Goal: Task Accomplishment & Management: Manage account settings

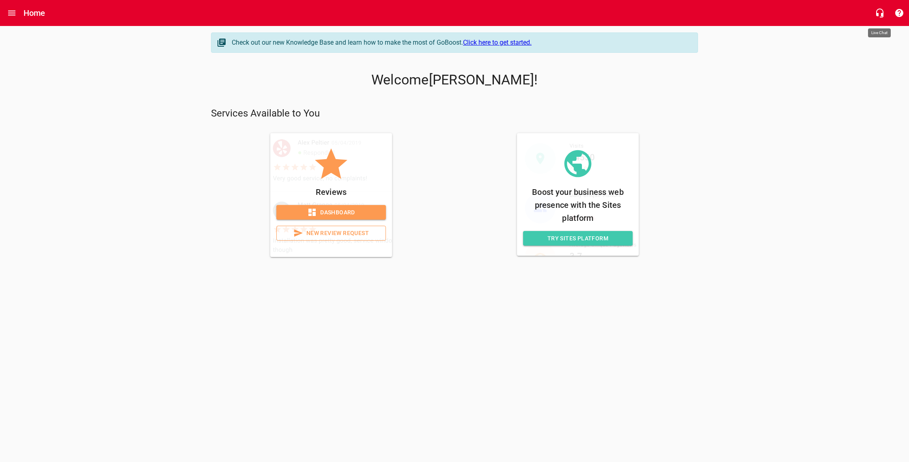
click at [880, 15] on icon "button" at bounding box center [880, 13] width 10 height 10
click at [356, 211] on span "Dashboard" at bounding box center [331, 212] width 97 height 10
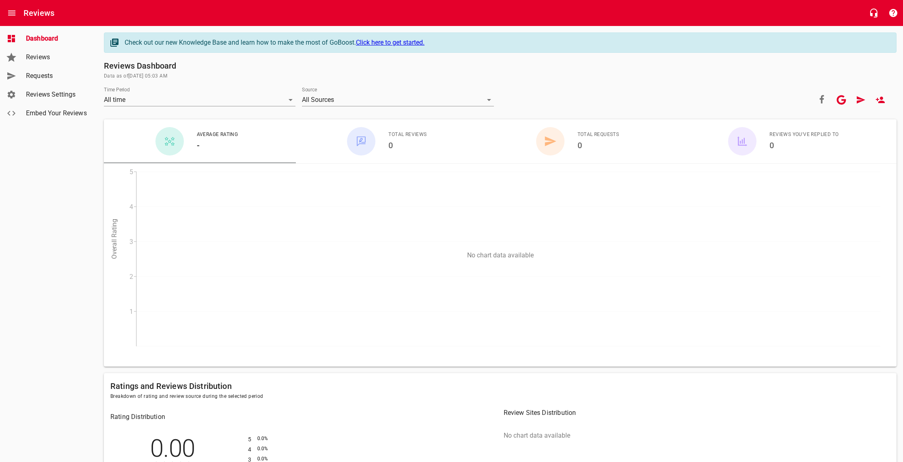
scroll to position [138, 0]
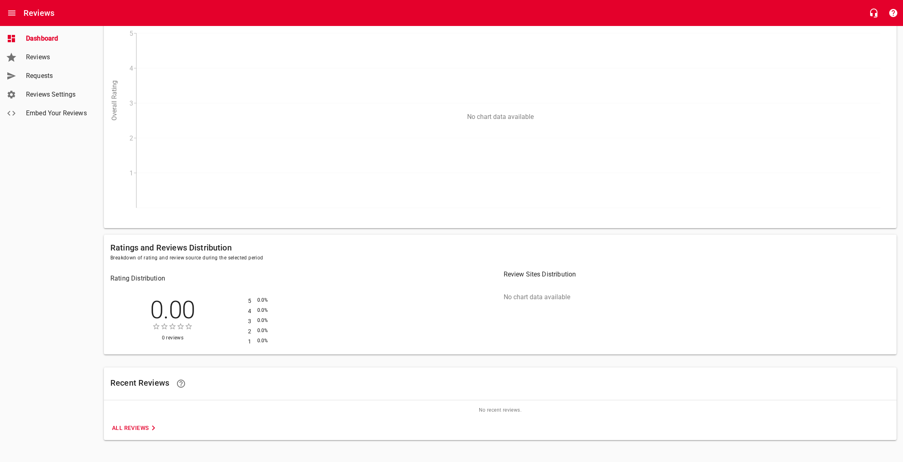
click at [131, 429] on span "All Reviews" at bounding box center [135, 428] width 46 height 10
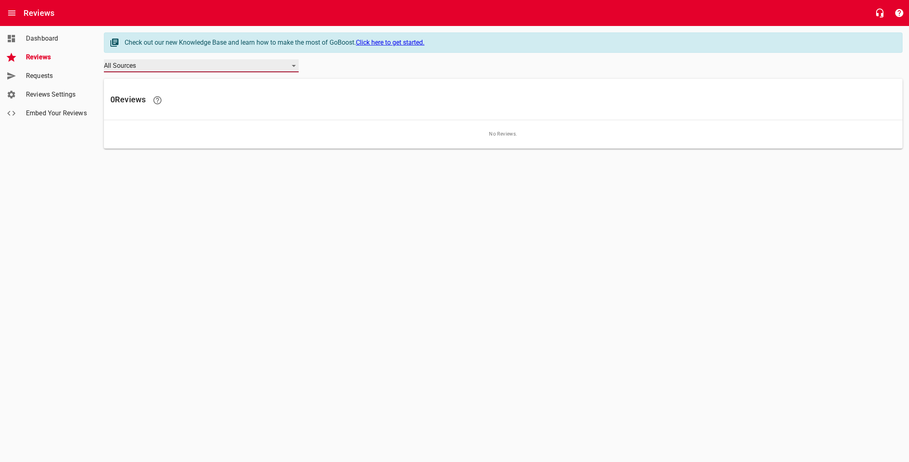
click at [232, 67] on div "All Sources" at bounding box center [201, 65] width 195 height 13
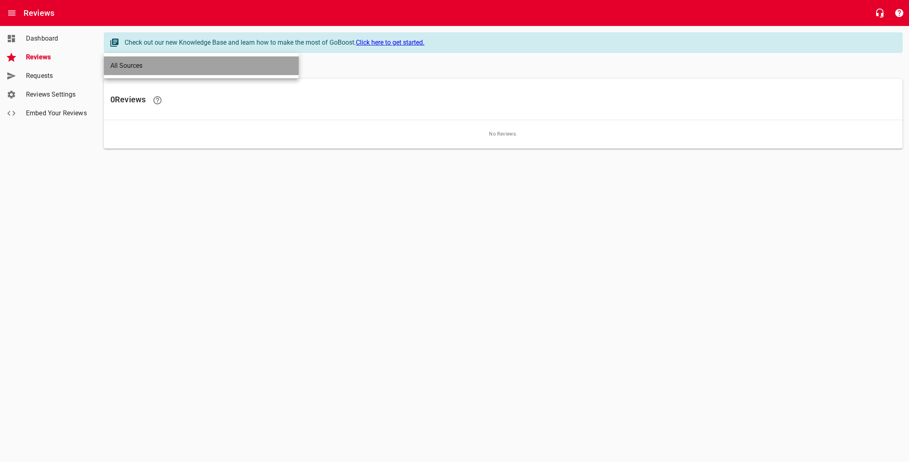
click at [233, 66] on li "All Sources" at bounding box center [201, 65] width 195 height 19
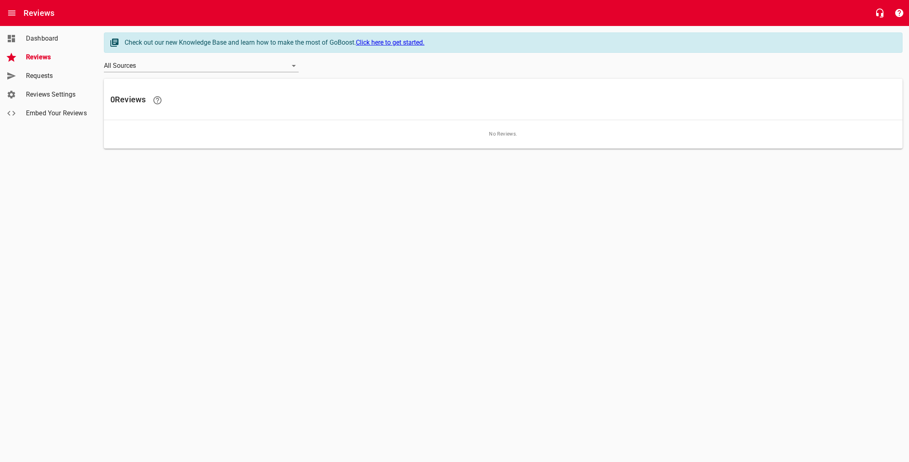
click at [33, 35] on span "Dashboard" at bounding box center [57, 39] width 62 height 10
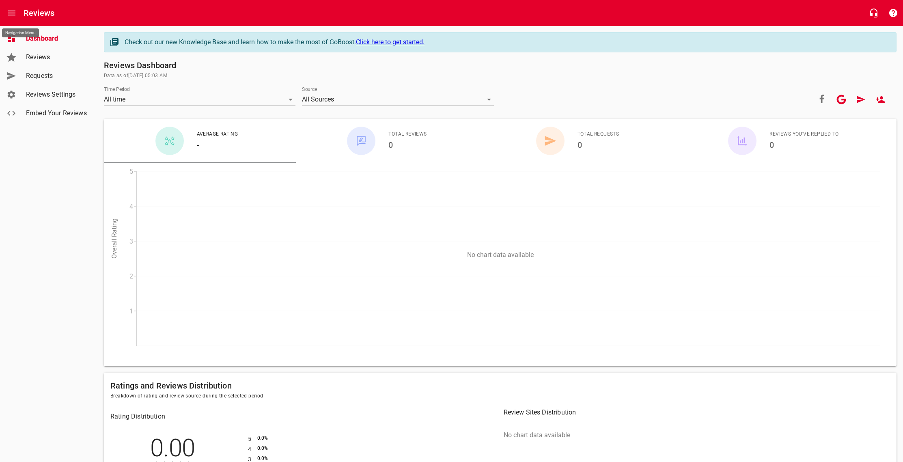
click at [11, 11] on icon "Open drawer" at bounding box center [11, 13] width 7 height 5
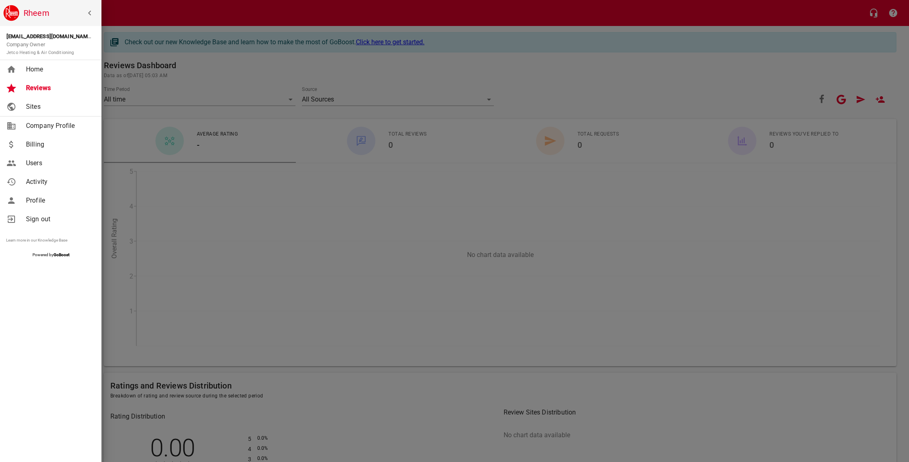
click at [30, 103] on span "Sites" at bounding box center [59, 107] width 66 height 10
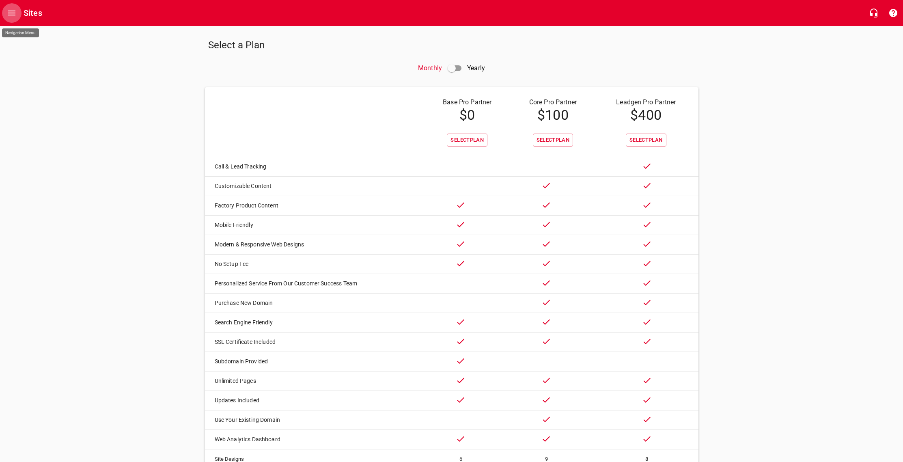
click at [13, 12] on icon "Open drawer" at bounding box center [12, 13] width 10 height 10
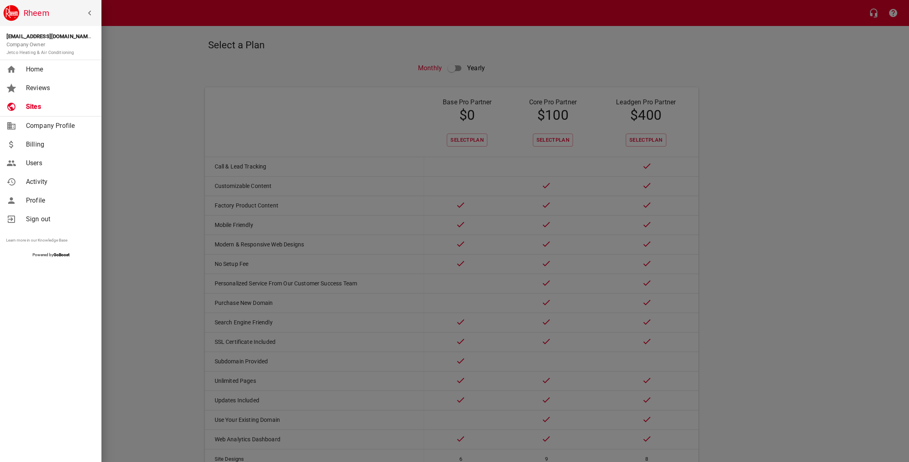
click at [35, 72] on span "Home" at bounding box center [59, 70] width 66 height 10
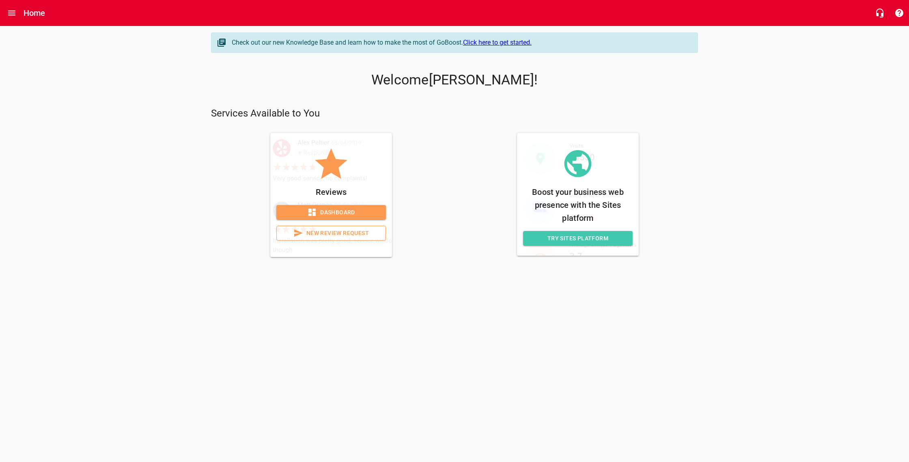
click at [709, 86] on div "Check out our new Knowledge Base and learn how to make the most of GoBoost. Cli…" at bounding box center [454, 144] width 909 height 237
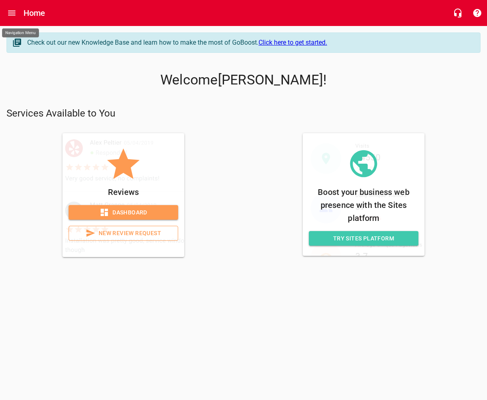
click at [13, 12] on icon "Open drawer" at bounding box center [12, 13] width 10 height 10
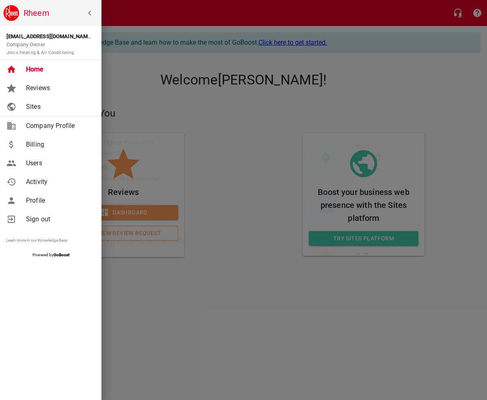
click at [242, 133] on div at bounding box center [243, 200] width 487 height 400
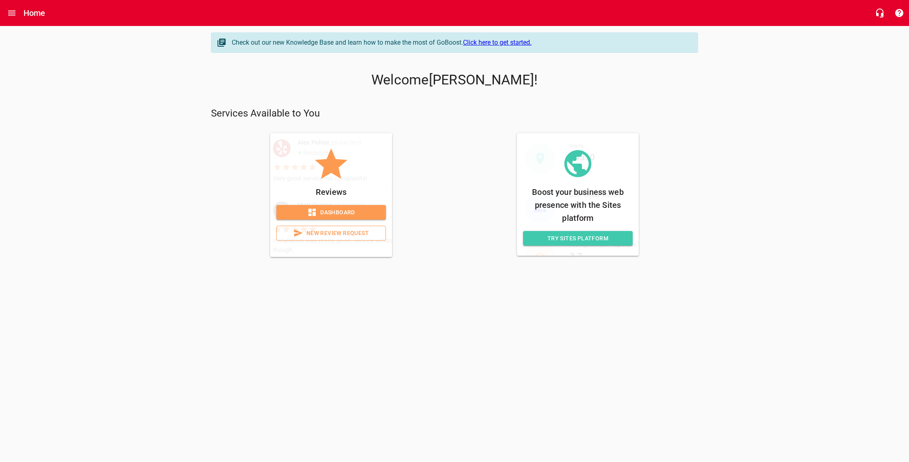
click at [827, 279] on html "Home Check out our new Knowledge Base and learn how to make the most of GoBoost…" at bounding box center [454, 139] width 909 height 279
click at [11, 15] on icon "Open drawer" at bounding box center [11, 13] width 7 height 5
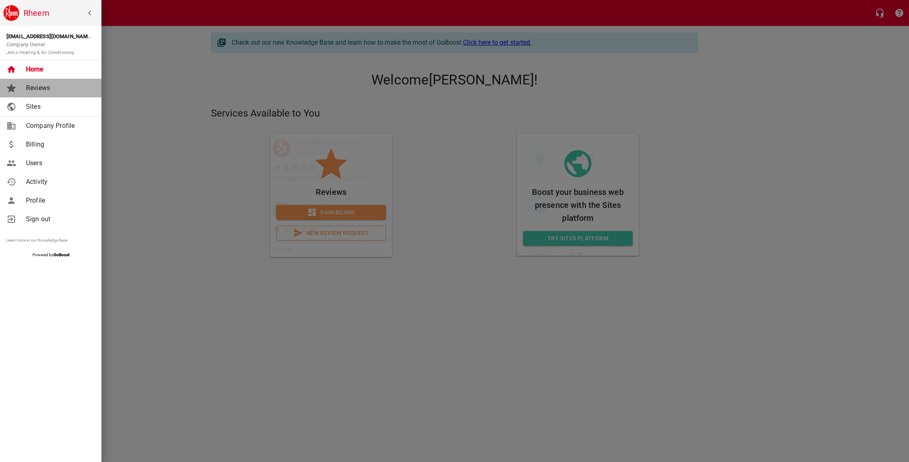
click at [42, 88] on span "Reviews" at bounding box center [59, 88] width 66 height 10
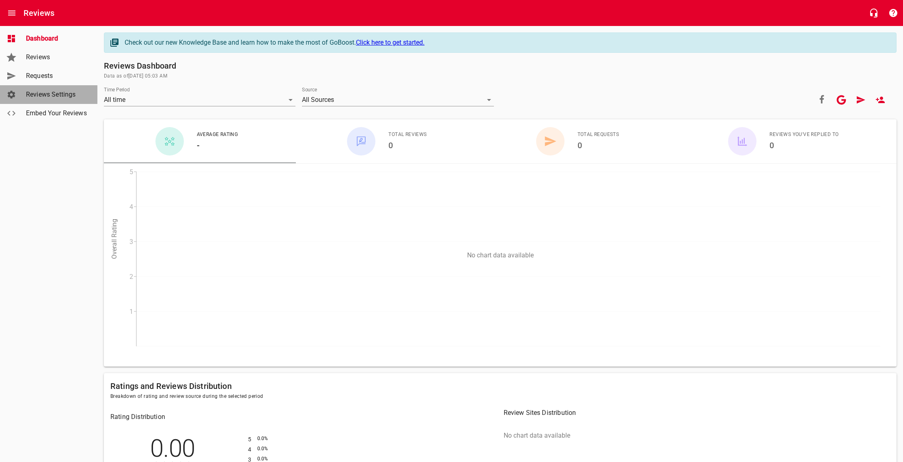
click at [61, 95] on span "Reviews Settings" at bounding box center [57, 95] width 62 height 10
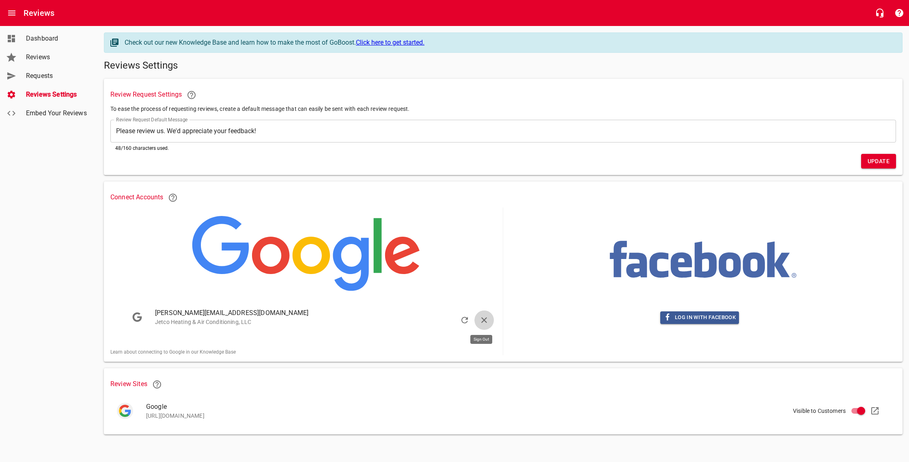
click at [487, 318] on icon "button" at bounding box center [484, 320] width 10 height 10
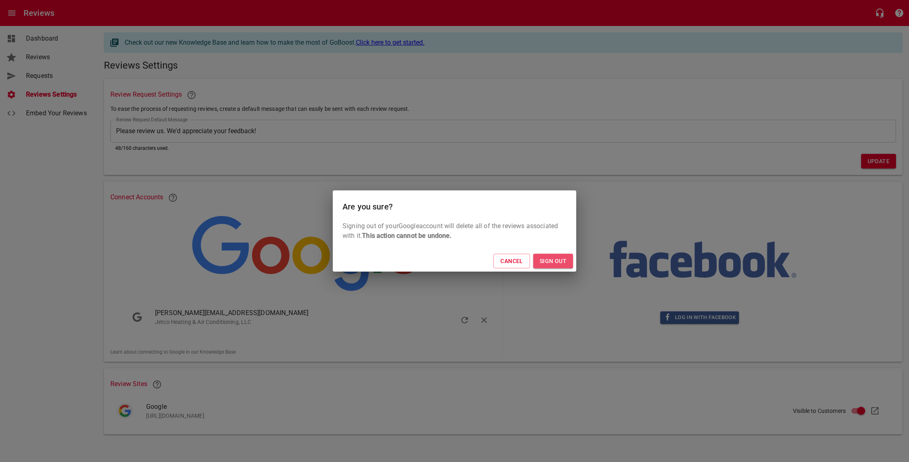
click at [552, 260] on span "Sign Out" at bounding box center [553, 261] width 27 height 10
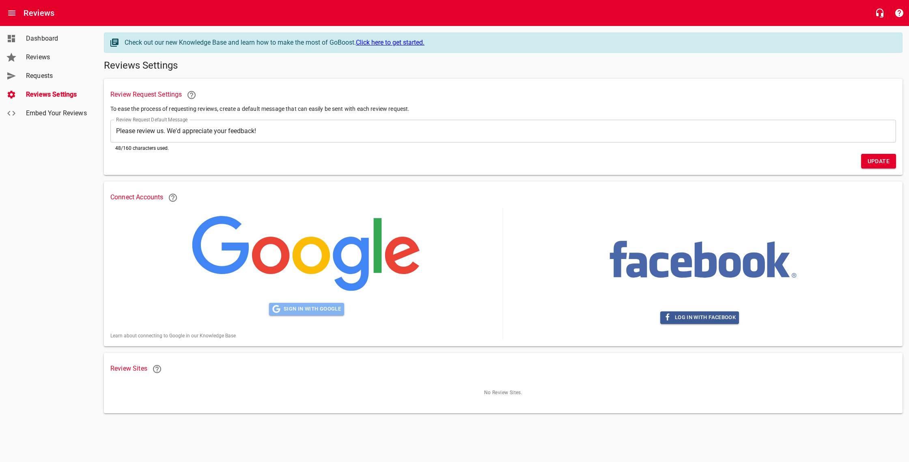
click at [310, 306] on span "Sign in with Google" at bounding box center [306, 308] width 69 height 9
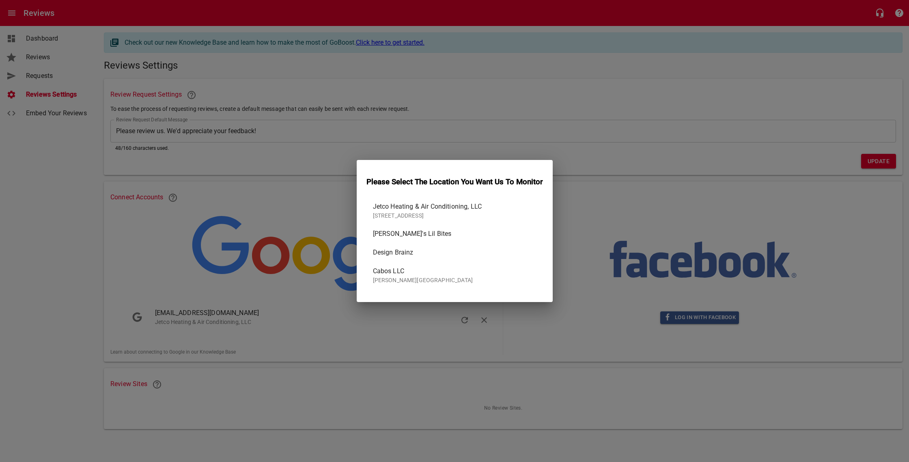
click at [404, 211] on p "[STREET_ADDRESS]" at bounding box center [451, 215] width 157 height 9
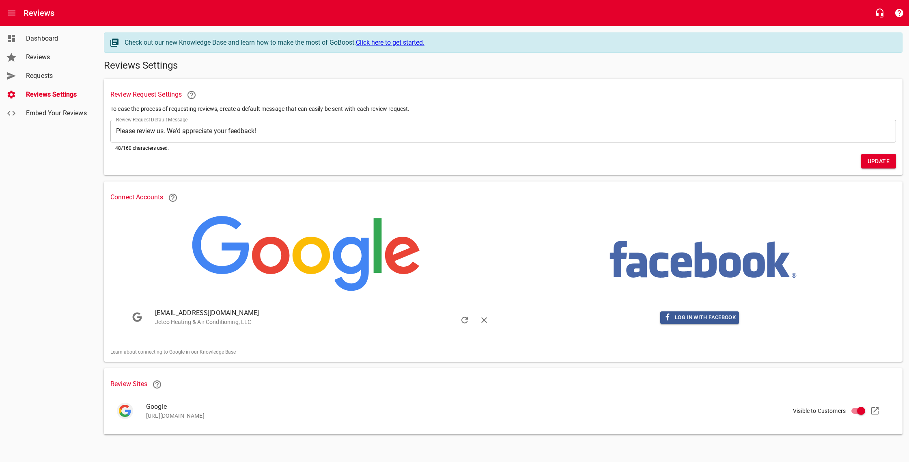
click at [40, 39] on span "Dashboard" at bounding box center [57, 39] width 62 height 10
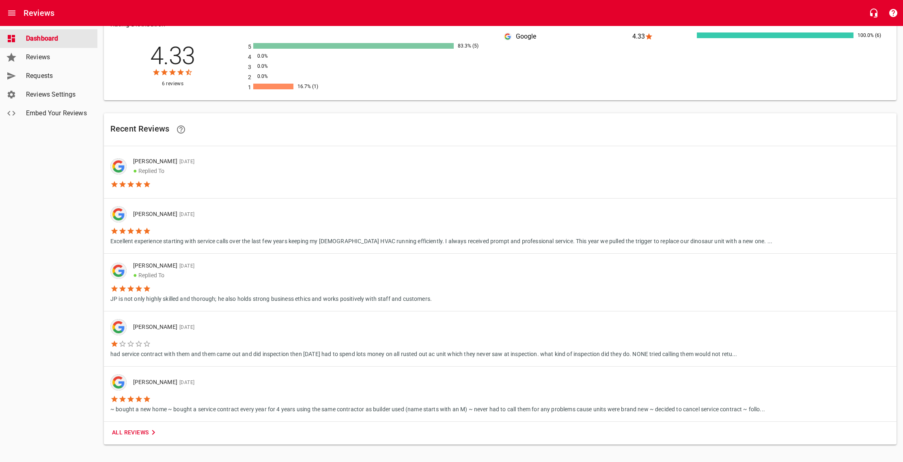
scroll to position [396, 0]
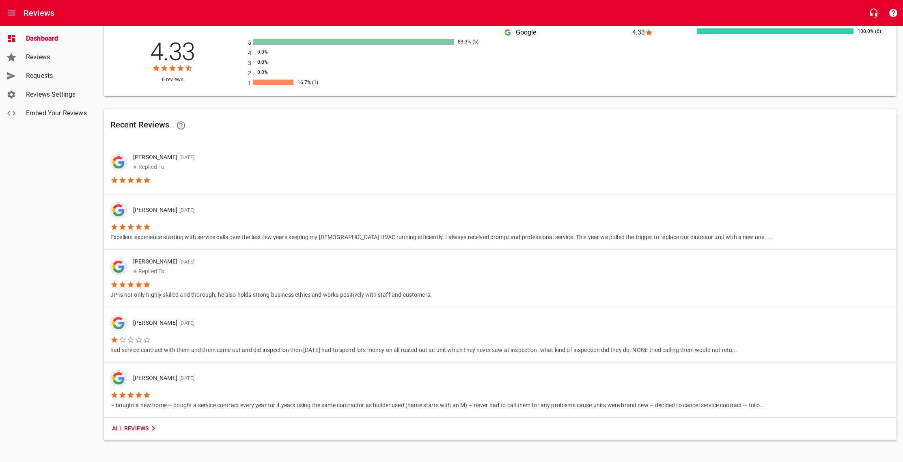
click at [50, 116] on span "Embed Your Reviews" at bounding box center [57, 113] width 62 height 10
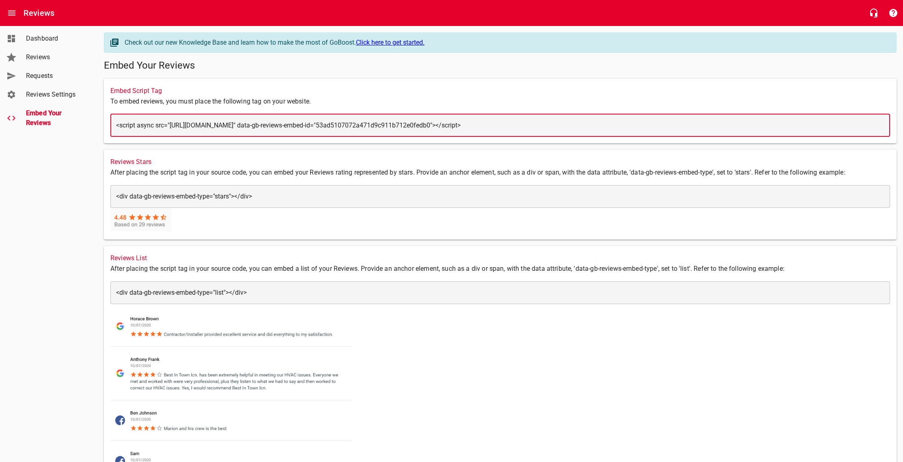
drag, startPoint x: 737, startPoint y: 127, endPoint x: 102, endPoint y: 114, distance: 634.7
click at [102, 114] on div "Embed Script Tag To embed reviews, you must place the following tag on your web…" at bounding box center [500, 110] width 799 height 71
click at [292, 128] on textarea "<script async src="[URL][DOMAIN_NAME]" data-gb-reviews-embed-id="53ad5107072a47…" at bounding box center [500, 125] width 768 height 8
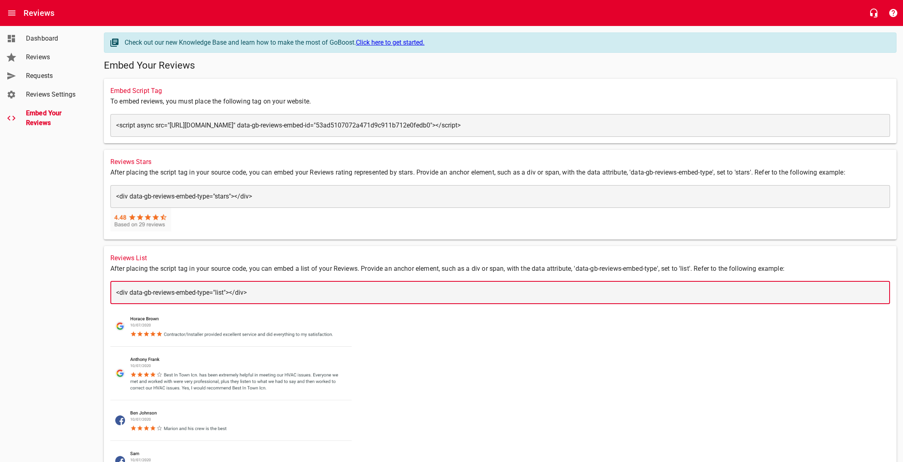
drag, startPoint x: 271, startPoint y: 294, endPoint x: 107, endPoint y: 295, distance: 164.3
click at [106, 295] on div "Reviews List After placing the script tag in your source code, you can embed a …" at bounding box center [500, 407] width 792 height 322
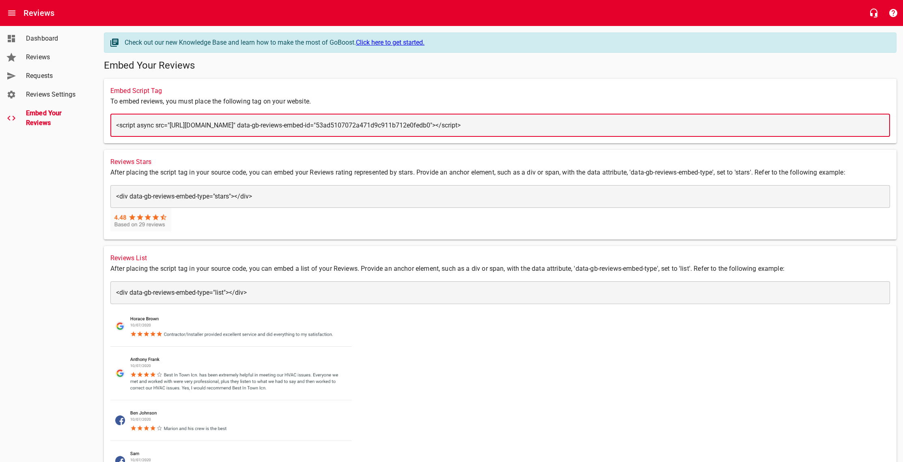
drag, startPoint x: 711, startPoint y: 126, endPoint x: 118, endPoint y: 125, distance: 593.2
click at [115, 125] on div "​ <script async src="[URL][DOMAIN_NAME]" data-gb-reviews-embed-id="53ad5107072a…" at bounding box center [499, 125] width 779 height 23
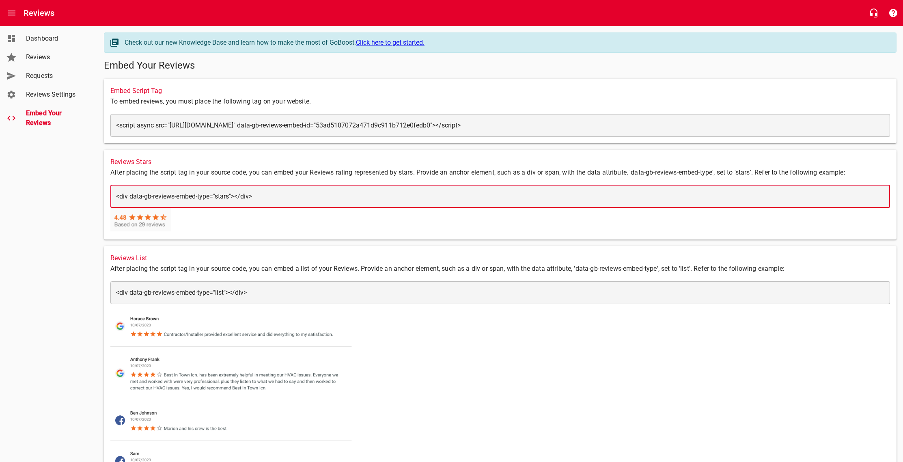
drag, startPoint x: 293, startPoint y: 193, endPoint x: 78, endPoint y: 188, distance: 215.1
click at [49, 189] on div "Dashboard Reviews Requests Reviews Settings Embed Your Reviews Check out our ne…" at bounding box center [451, 300] width 903 height 548
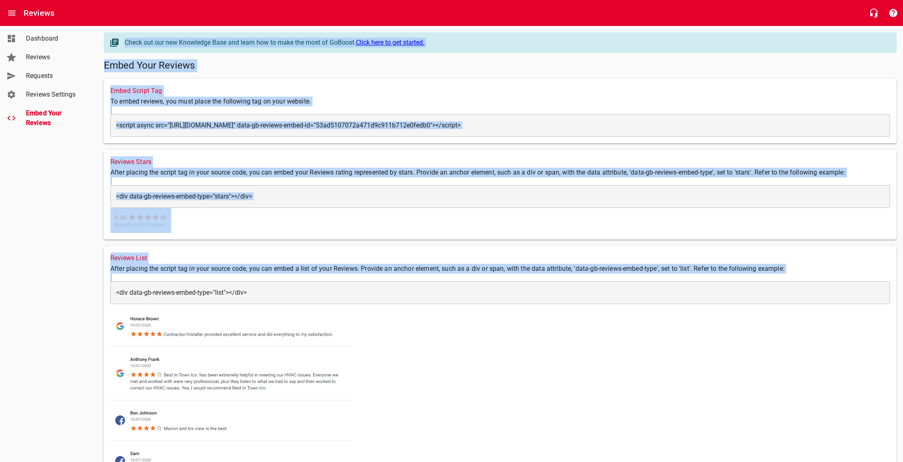
drag, startPoint x: 284, startPoint y: 297, endPoint x: 84, endPoint y: 291, distance: 199.3
click at [84, 291] on div "Dashboard Reviews Requests Reviews Settings Embed Your Reviews Check out our ne…" at bounding box center [451, 300] width 903 height 548
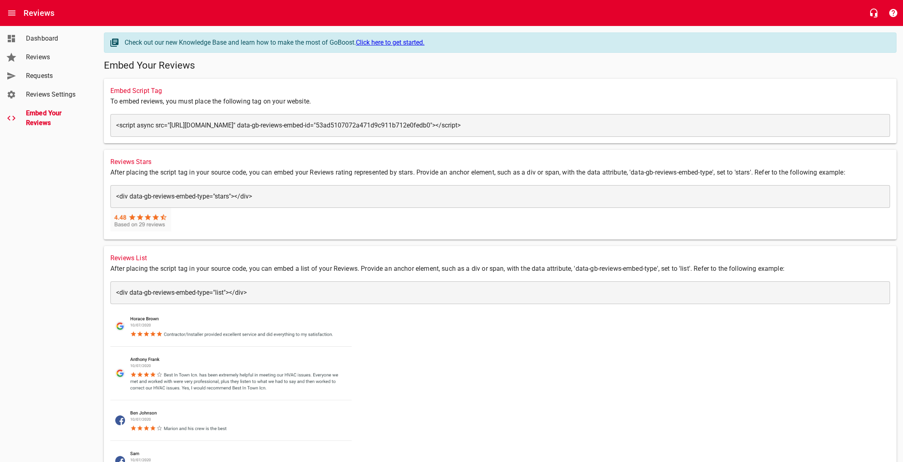
click at [319, 299] on div "​ <div data-gb-reviews-embed-type="list"></div> <div data-gb-reviews-embed-type…" at bounding box center [499, 292] width 779 height 23
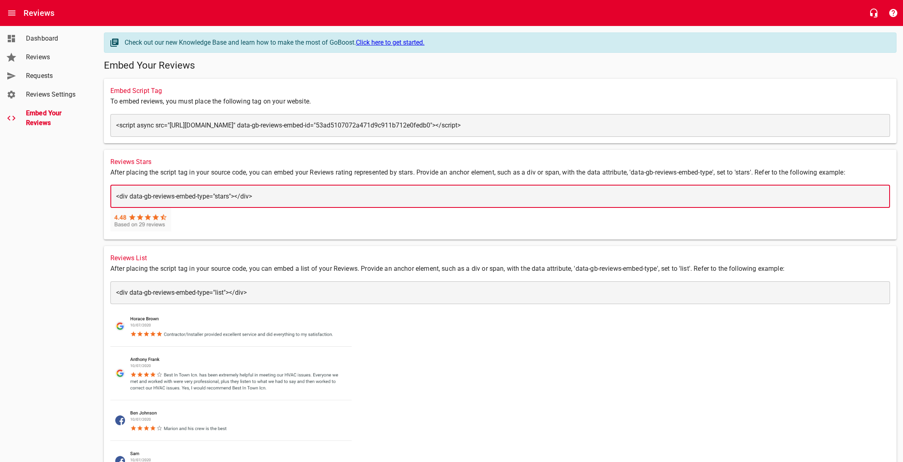
drag, startPoint x: 266, startPoint y: 197, endPoint x: 59, endPoint y: 200, distance: 207.4
click at [59, 200] on div "Dashboard Reviews Requests Reviews Settings Embed Your Reviews Check out our ne…" at bounding box center [451, 300] width 903 height 548
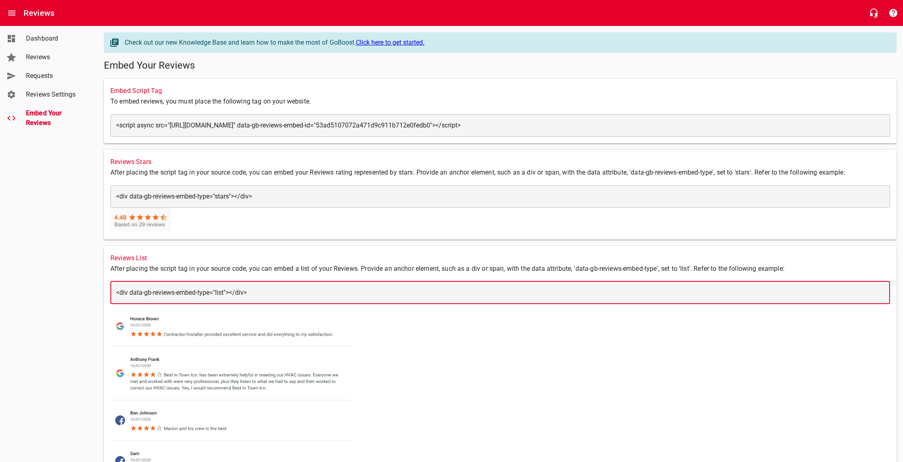
drag, startPoint x: 283, startPoint y: 295, endPoint x: 98, endPoint y: 290, distance: 184.7
click at [98, 290] on main "Check out our new Knowledge Base and learn how to make the most of GoBoost. Cli…" at bounding box center [499, 300] width 805 height 548
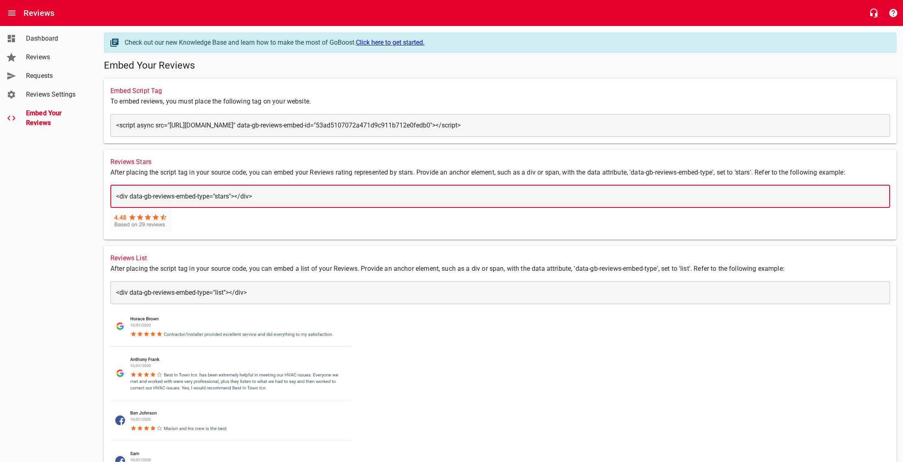
drag, startPoint x: 271, startPoint y: 194, endPoint x: 114, endPoint y: 196, distance: 156.6
click at [114, 196] on div "​ <div data-gb-reviews-embed-type="stars"></div> <div data-gb-reviews-embed-typ…" at bounding box center [499, 196] width 779 height 23
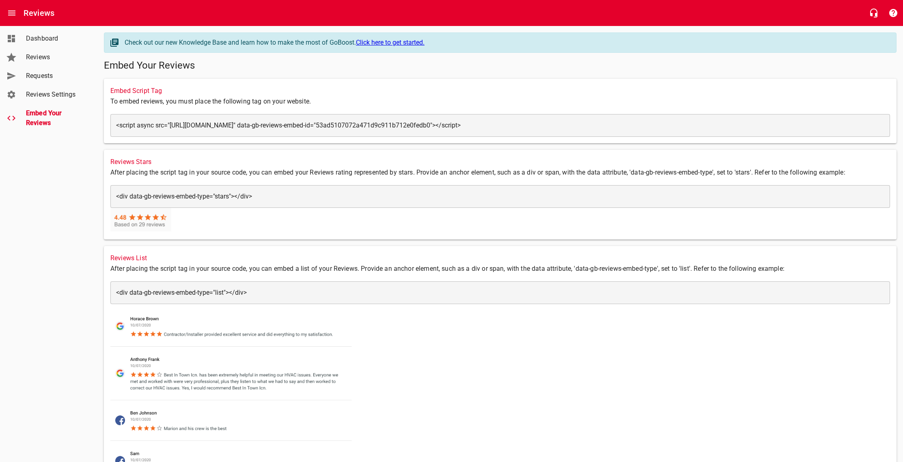
click at [281, 204] on div "​ <div data-gb-reviews-embed-type="stars"></div> <div data-gb-reviews-embed-typ…" at bounding box center [499, 196] width 779 height 23
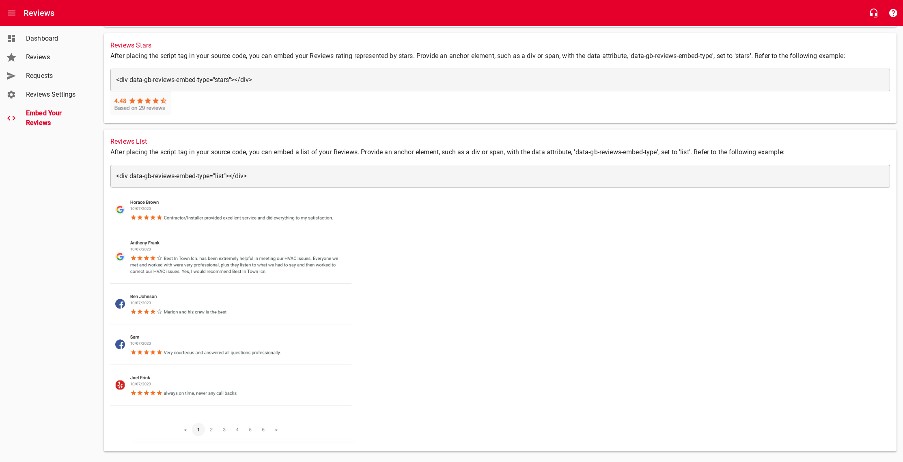
scroll to position [127, 0]
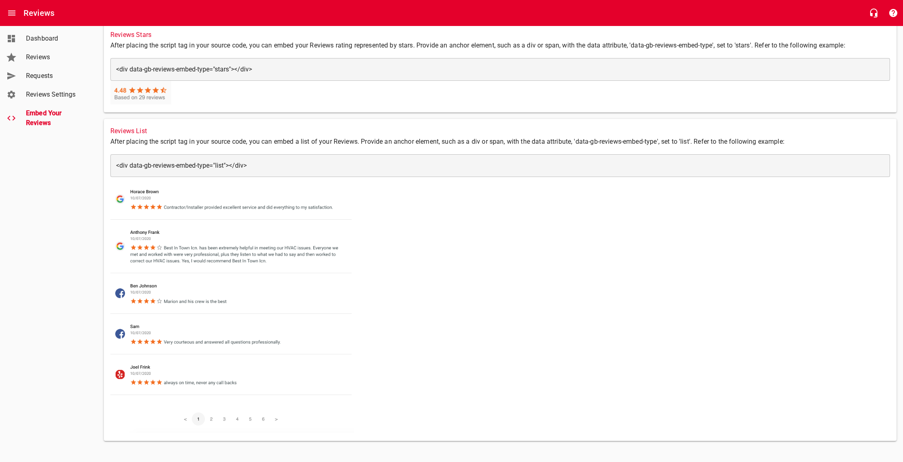
click at [422, 318] on div "Reviews List After placing the script tag in your source code, you can embed a …" at bounding box center [500, 280] width 792 height 322
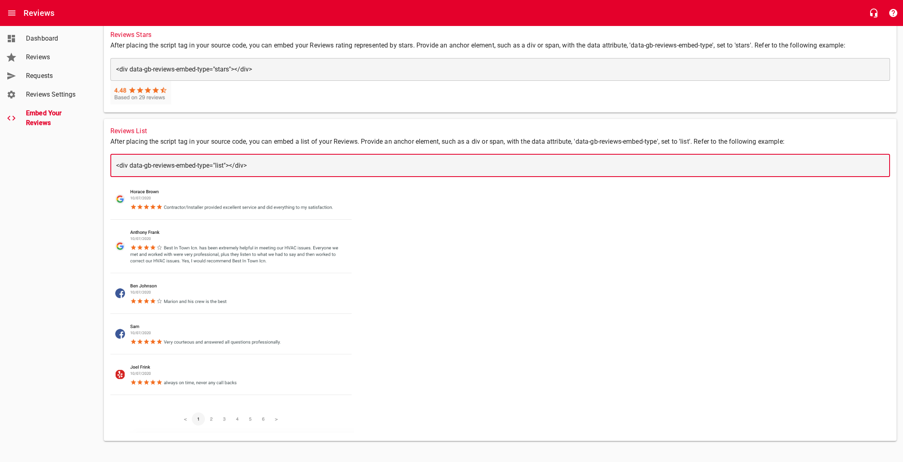
drag, startPoint x: 251, startPoint y: 164, endPoint x: 117, endPoint y: 159, distance: 133.6
click at [117, 159] on div "​ <div data-gb-reviews-embed-type="list"></div> <div data-gb-reviews-embed-type…" at bounding box center [499, 165] width 779 height 23
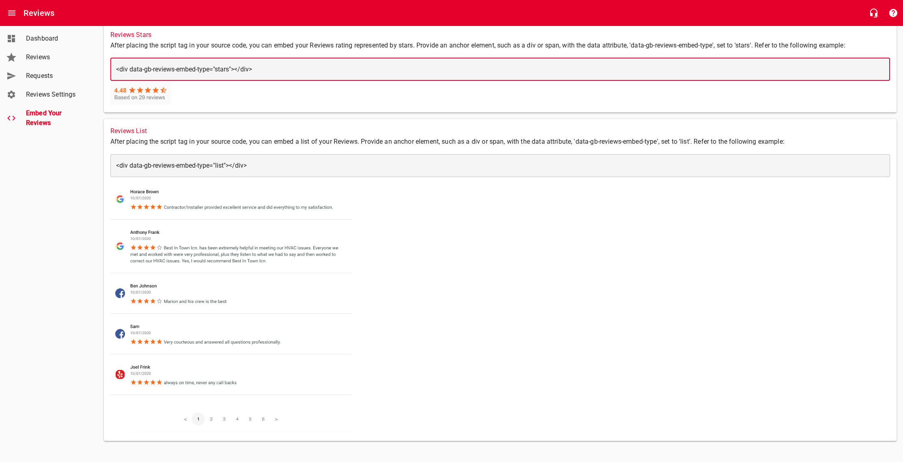
drag, startPoint x: 264, startPoint y: 67, endPoint x: 70, endPoint y: 56, distance: 194.2
click at [70, 56] on div "Dashboard Reviews Requests Reviews Settings Embed Your Reviews Check out our ne…" at bounding box center [451, 173] width 903 height 548
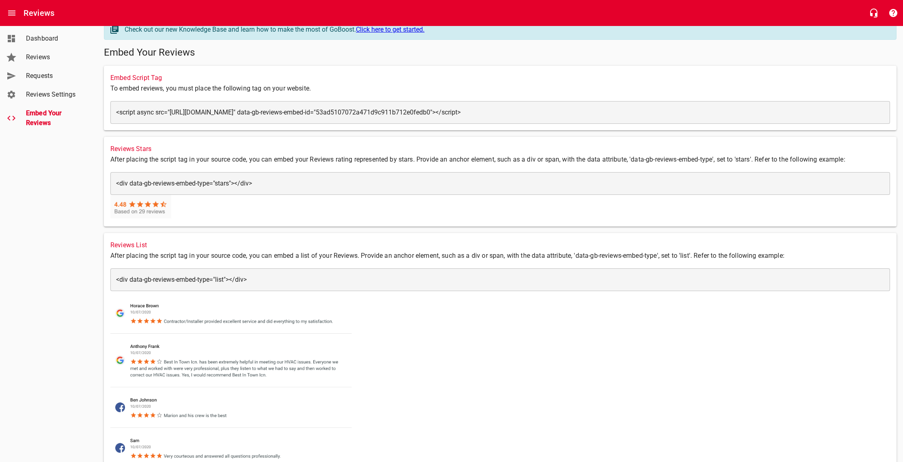
scroll to position [0, 0]
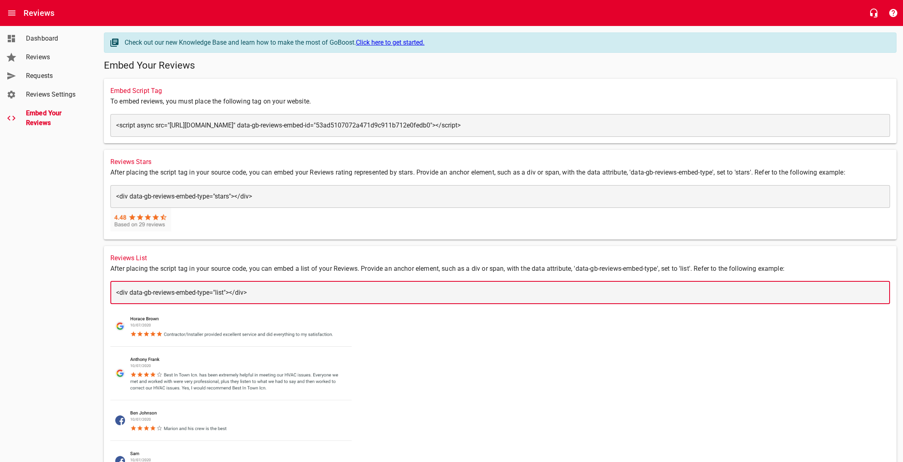
drag, startPoint x: 254, startPoint y: 294, endPoint x: 119, endPoint y: 289, distance: 134.4
click at [119, 289] on textarea "<div data-gb-reviews-embed-type="list"></div>" at bounding box center [500, 292] width 768 height 8
click at [312, 292] on textarea "<div data-gb-reviews-embed-type="list"></div>" at bounding box center [500, 292] width 768 height 8
drag, startPoint x: 311, startPoint y: 293, endPoint x: 105, endPoint y: 292, distance: 206.5
click at [105, 292] on div "Reviews List After placing the script tag in your source code, you can embed a …" at bounding box center [500, 407] width 792 height 322
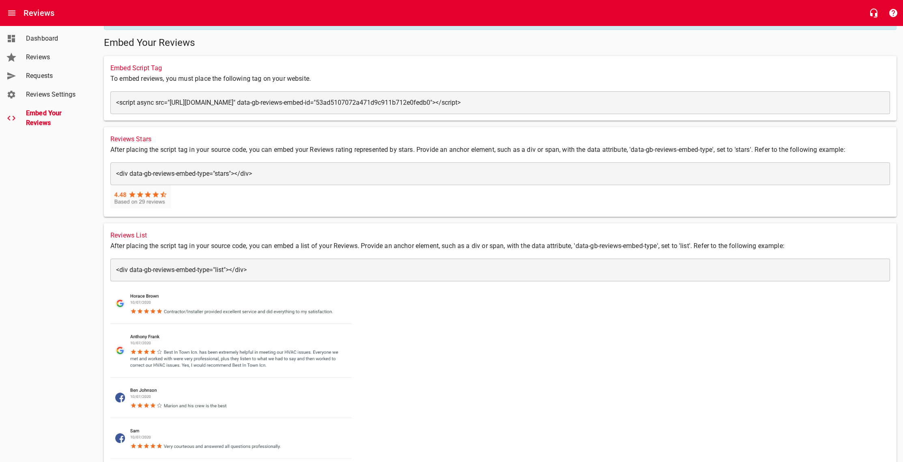
scroll to position [21, 0]
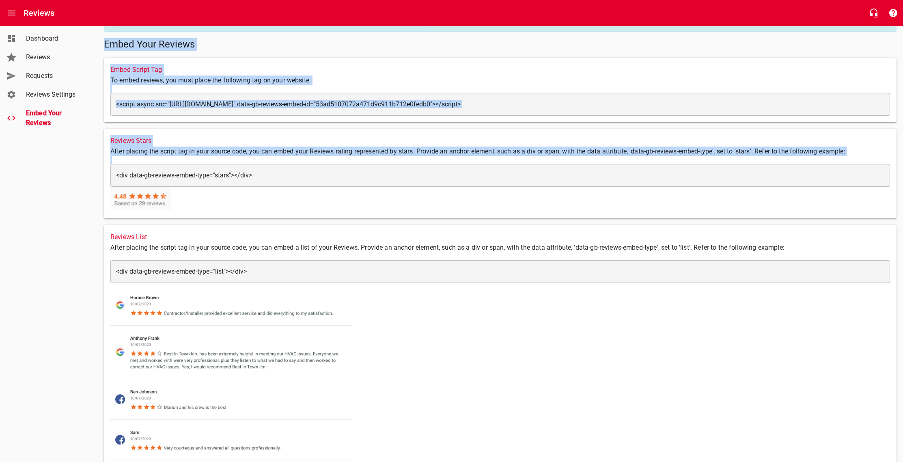
drag, startPoint x: 282, startPoint y: 166, endPoint x: 114, endPoint y: 160, distance: 168.5
click at [79, 156] on div "Dashboard Reviews Requests Reviews Settings Embed Your Reviews Check out our ne…" at bounding box center [451, 279] width 903 height 548
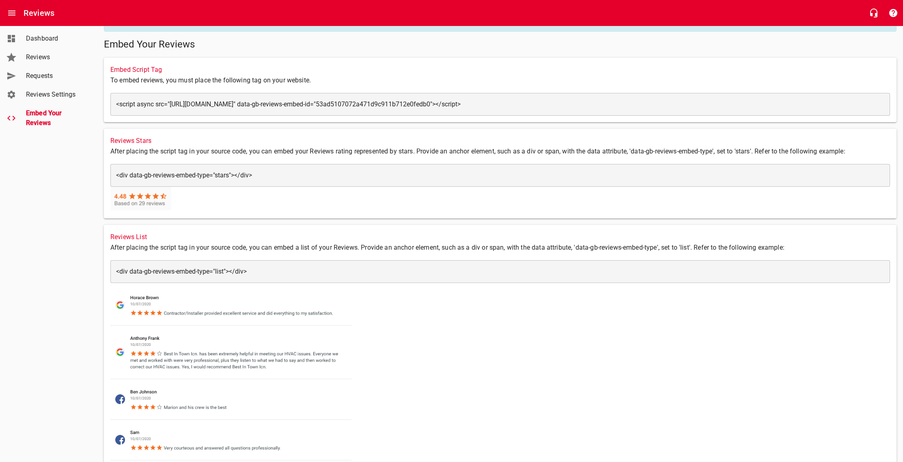
click at [283, 169] on div "​ <div data-gb-reviews-embed-type="stars"></div> <div data-gb-reviews-embed-typ…" at bounding box center [499, 175] width 779 height 23
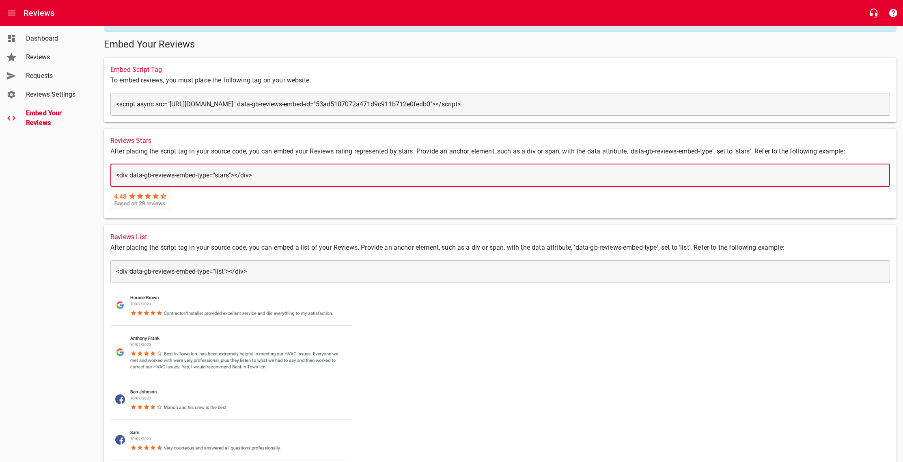
drag, startPoint x: 295, startPoint y: 174, endPoint x: 284, endPoint y: 175, distance: 11.4
click at [284, 175] on textarea "<div data-gb-reviews-embed-type="stars"></div>" at bounding box center [500, 175] width 768 height 8
drag, startPoint x: 293, startPoint y: 174, endPoint x: 91, endPoint y: 175, distance: 202.5
click at [91, 175] on div "Dashboard Reviews Requests Reviews Settings Embed Your Reviews Check out our ne…" at bounding box center [451, 279] width 903 height 548
click at [400, 205] on div "Reviews Stars After placing the script tag in your source code, you can embed y…" at bounding box center [500, 174] width 792 height 90
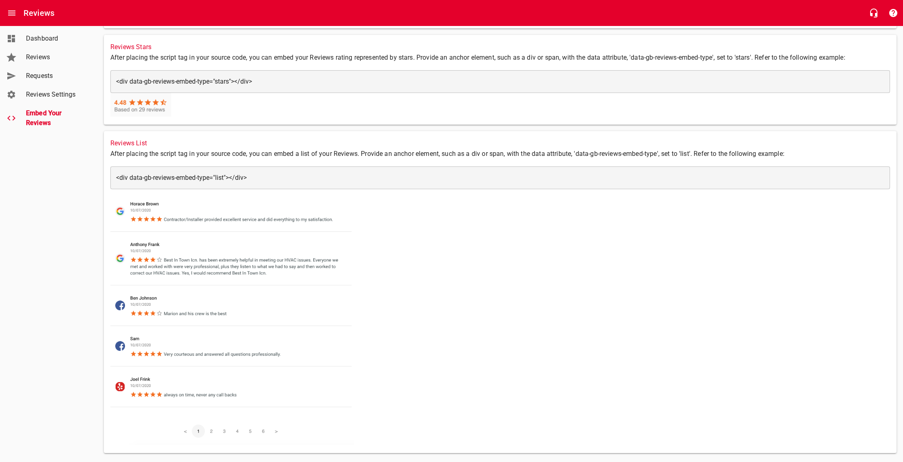
scroll to position [127, 0]
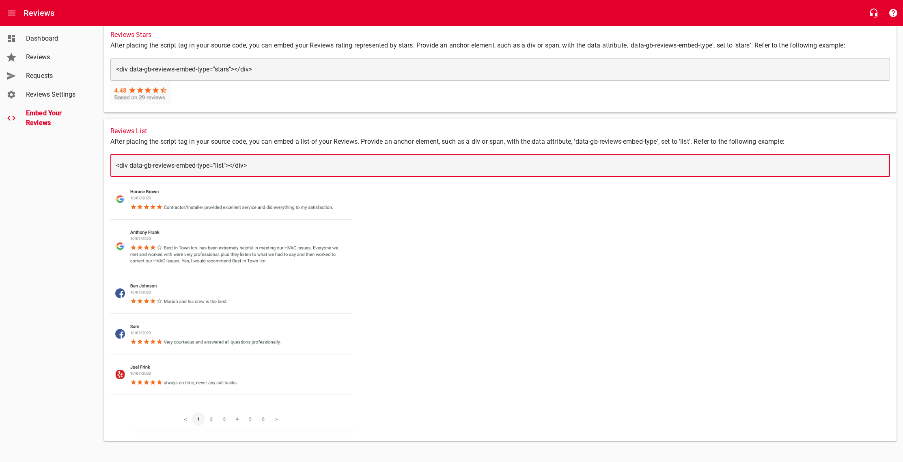
drag, startPoint x: 265, startPoint y: 165, endPoint x: 100, endPoint y: 157, distance: 165.3
click at [100, 157] on main "Check out our new Knowledge Base and learn how to make the most of GoBoost. Cli…" at bounding box center [499, 173] width 805 height 548
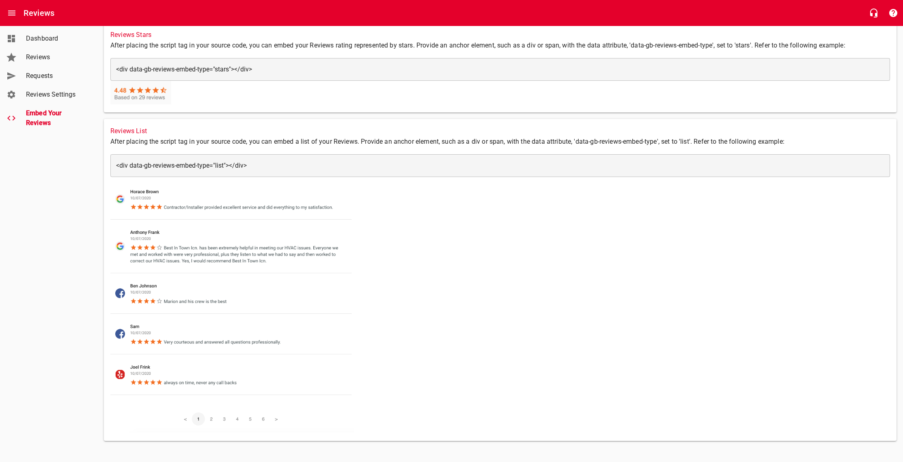
click at [465, 197] on div "Reviews List After placing the script tag in your source code, you can embed a …" at bounding box center [500, 280] width 792 height 322
click at [24, 36] on div "Dashboard" at bounding box center [57, 39] width 68 height 10
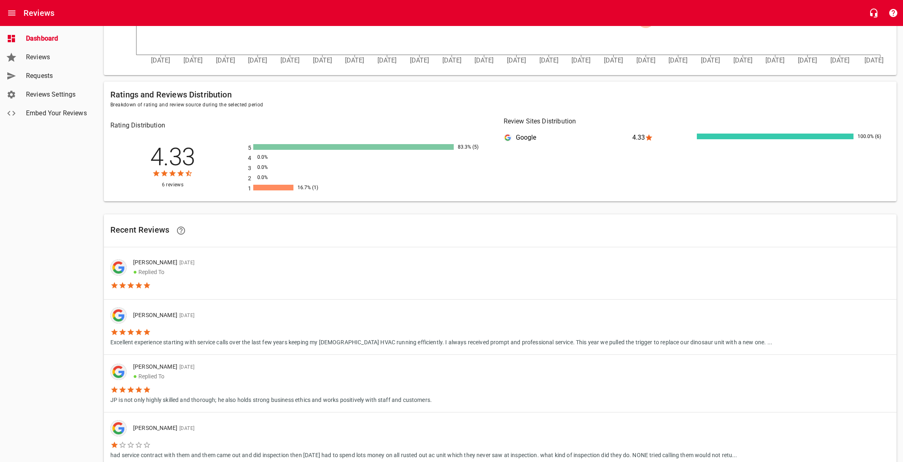
scroll to position [396, 0]
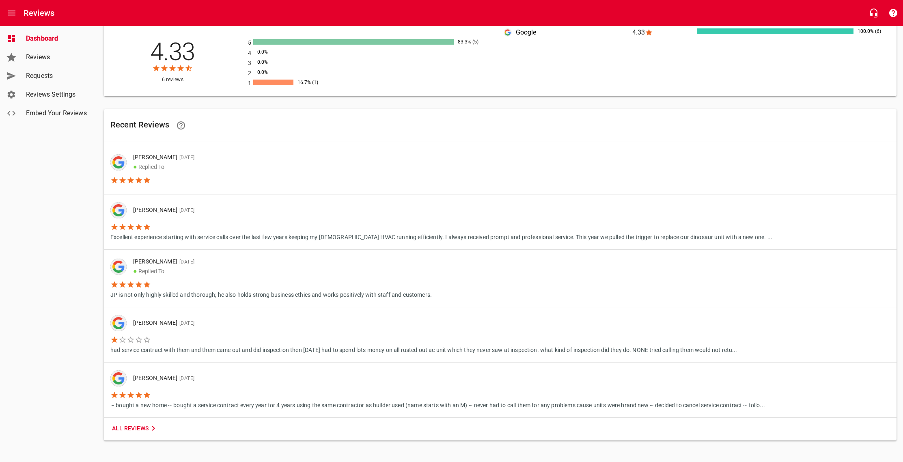
click at [40, 58] on span "Reviews" at bounding box center [57, 57] width 62 height 10
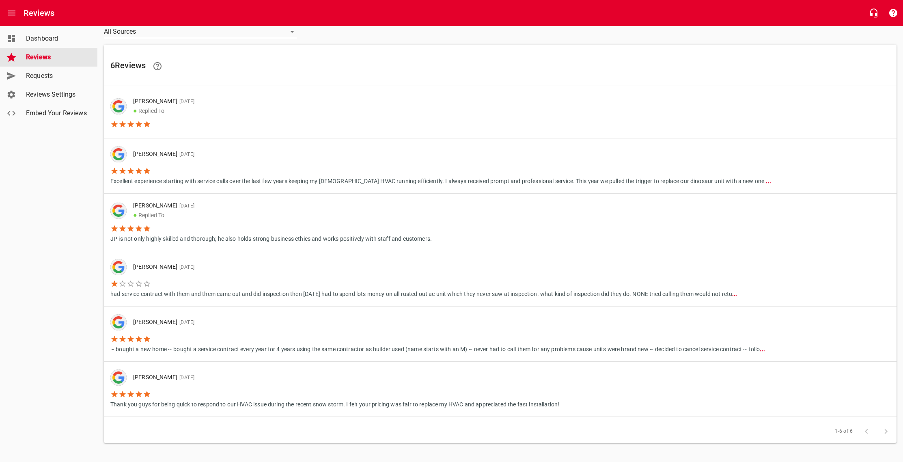
scroll to position [37, 0]
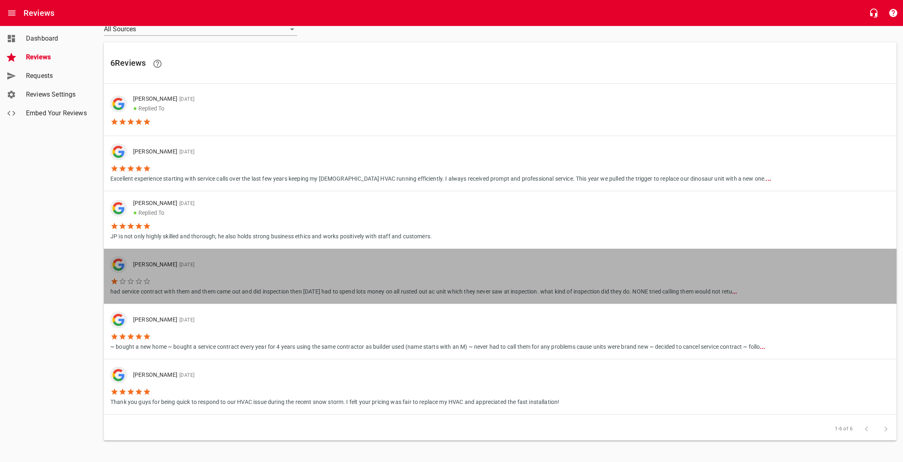
click at [210, 282] on li "had service contract with them and them came out and did inspection then [DATE]…" at bounding box center [423, 284] width 627 height 23
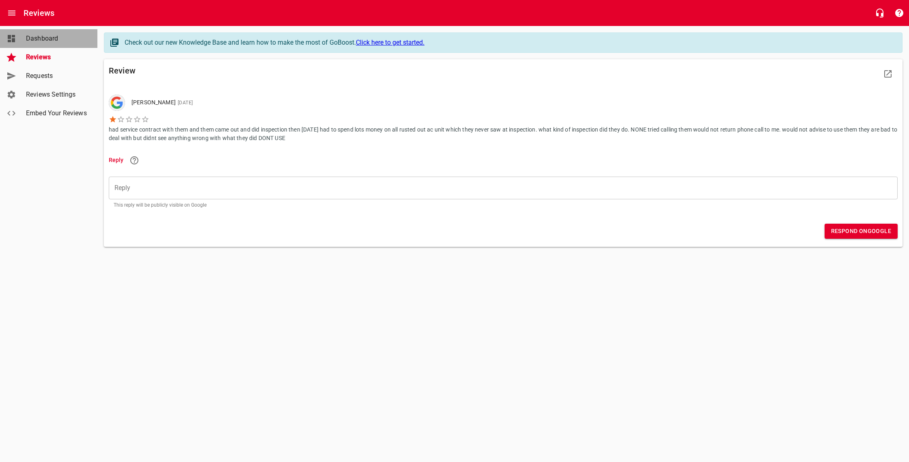
click at [46, 40] on span "Dashboard" at bounding box center [57, 39] width 62 height 10
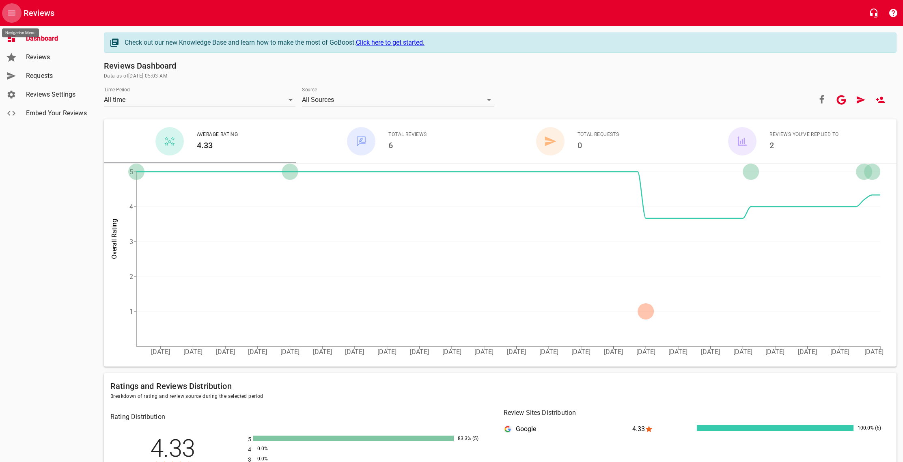
click at [12, 11] on icon "Open drawer" at bounding box center [11, 13] width 7 height 5
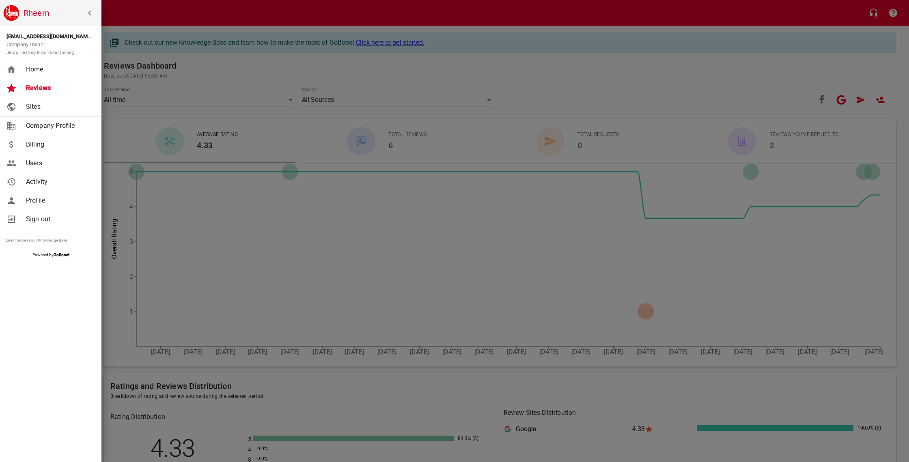
click at [35, 69] on span "Home" at bounding box center [59, 70] width 66 height 10
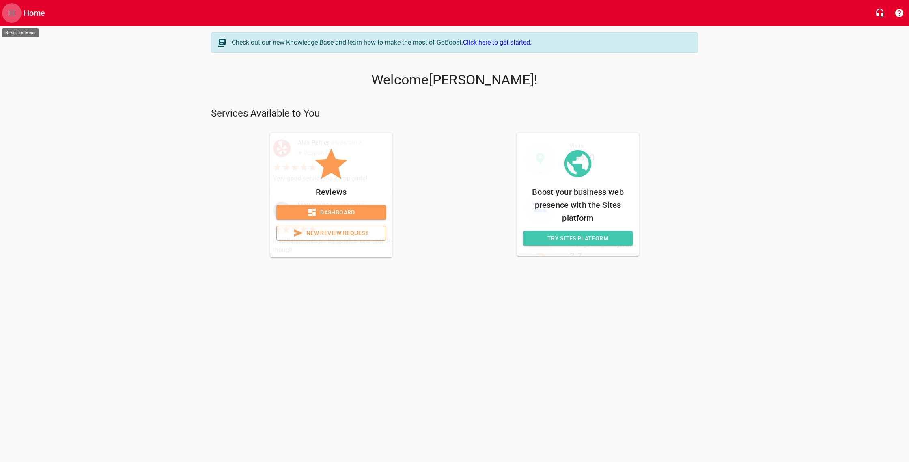
click at [9, 11] on icon "Open drawer" at bounding box center [11, 13] width 7 height 5
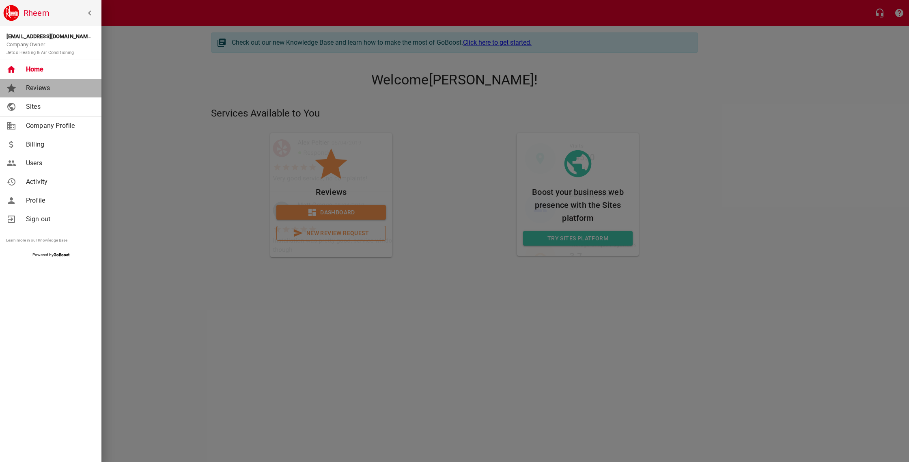
click at [34, 88] on span "Reviews" at bounding box center [59, 88] width 66 height 10
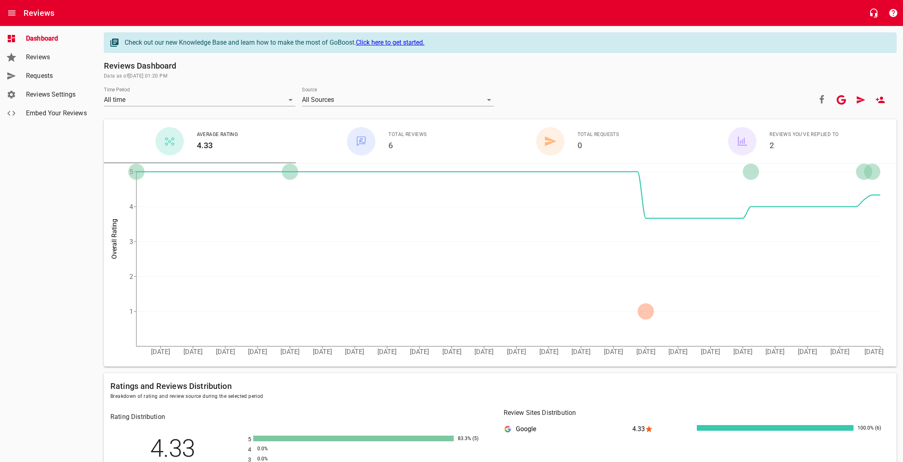
click at [17, 112] on link "Embed Your Reviews" at bounding box center [48, 113] width 97 height 19
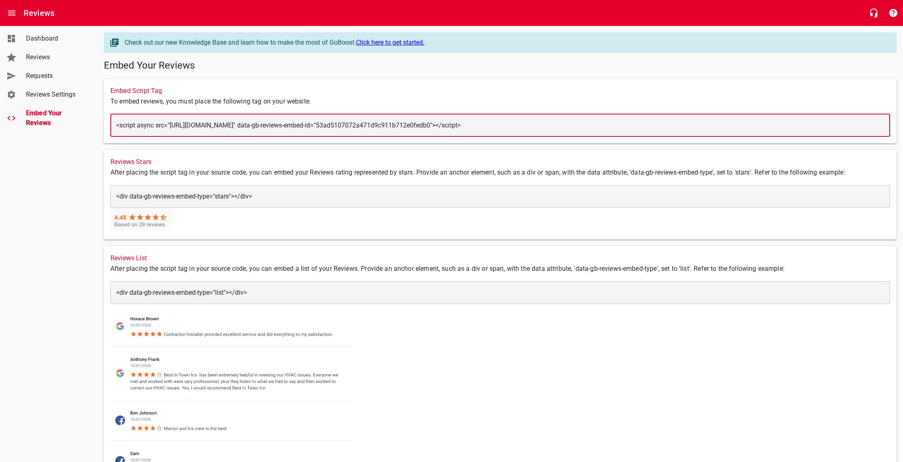
drag, startPoint x: 703, startPoint y: 125, endPoint x: 118, endPoint y: 119, distance: 584.7
click at [118, 119] on div "​ <script async src="[URL][DOMAIN_NAME]" data-gb-reviews-embed-id="53ad5107072a…" at bounding box center [499, 125] width 779 height 23
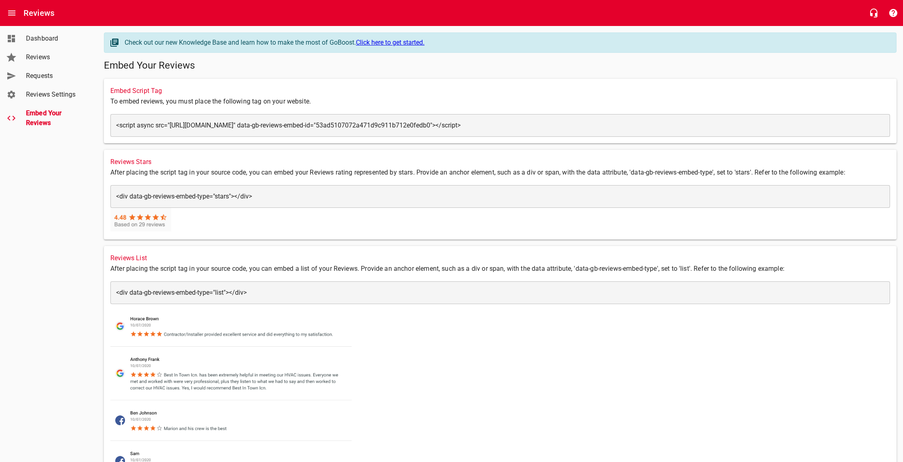
click at [843, 329] on div "Reviews List After placing the script tag in your source code, you can embed a …" at bounding box center [500, 407] width 792 height 322
click at [874, 12] on icon "button" at bounding box center [874, 13] width 10 height 10
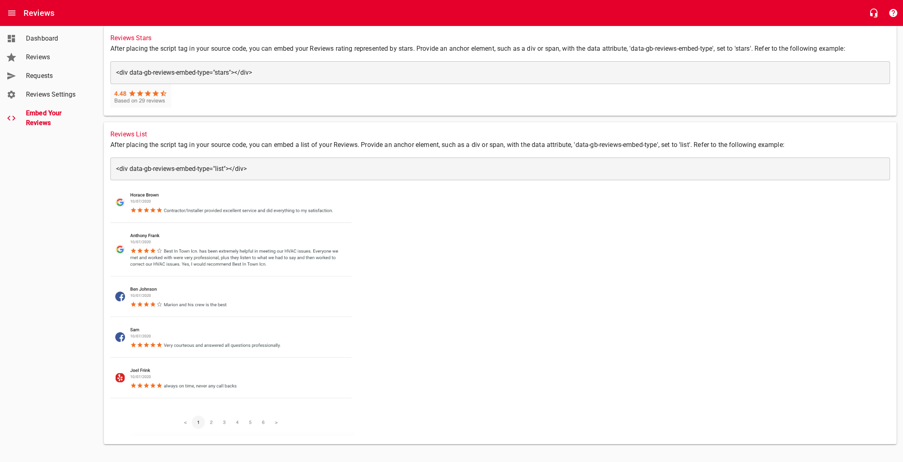
scroll to position [127, 0]
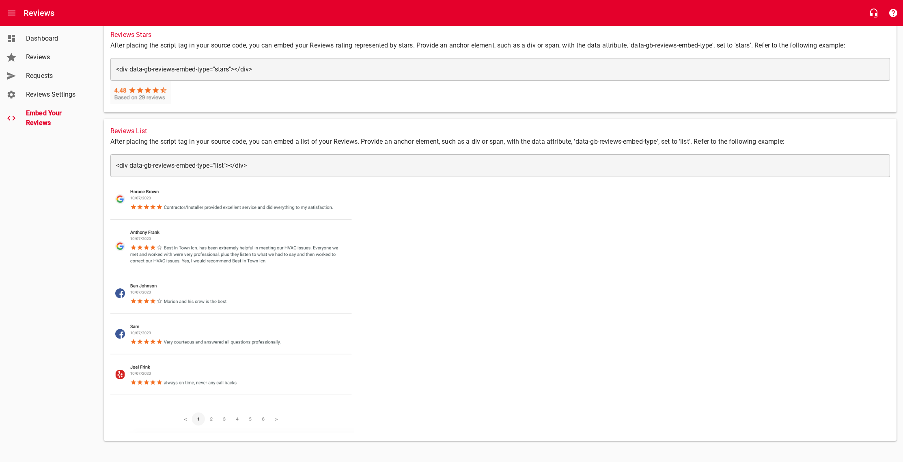
click at [214, 420] on img at bounding box center [231, 305] width 243 height 256
click at [210, 419] on img at bounding box center [231, 305] width 243 height 256
click at [48, 98] on span "Reviews Settings" at bounding box center [57, 95] width 62 height 10
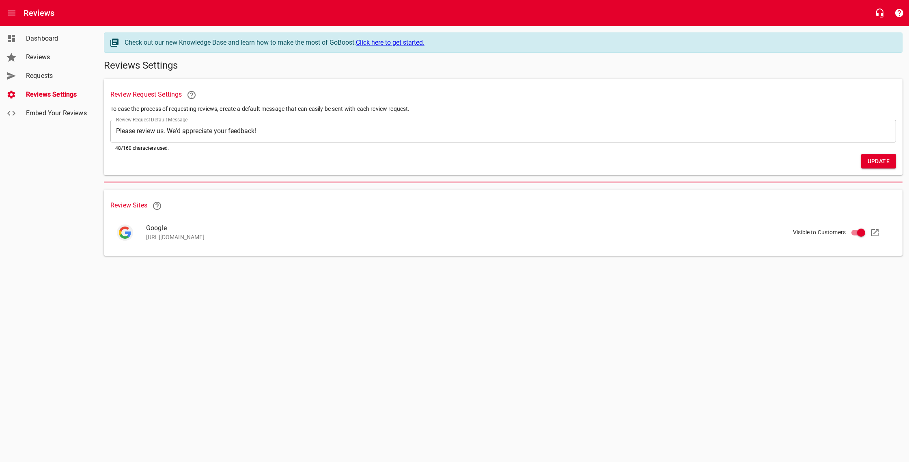
click at [45, 111] on span "Embed Your Reviews" at bounding box center [57, 113] width 62 height 10
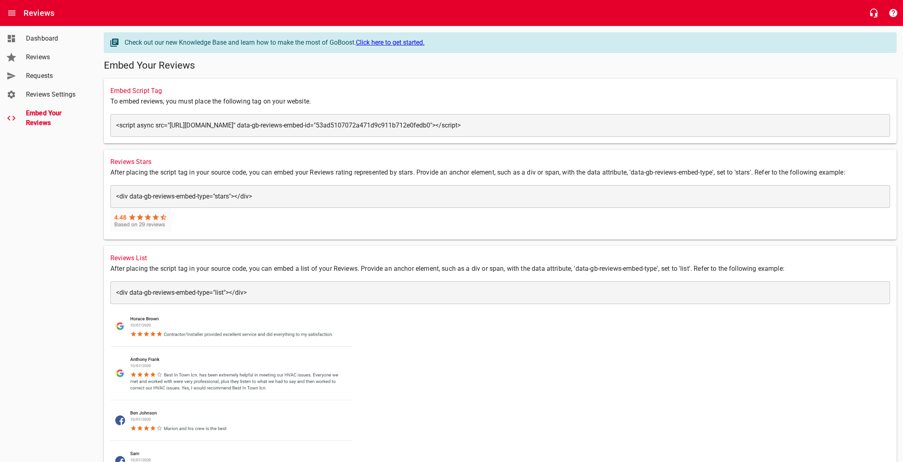
click at [43, 88] on link "Reviews Settings" at bounding box center [48, 94] width 97 height 19
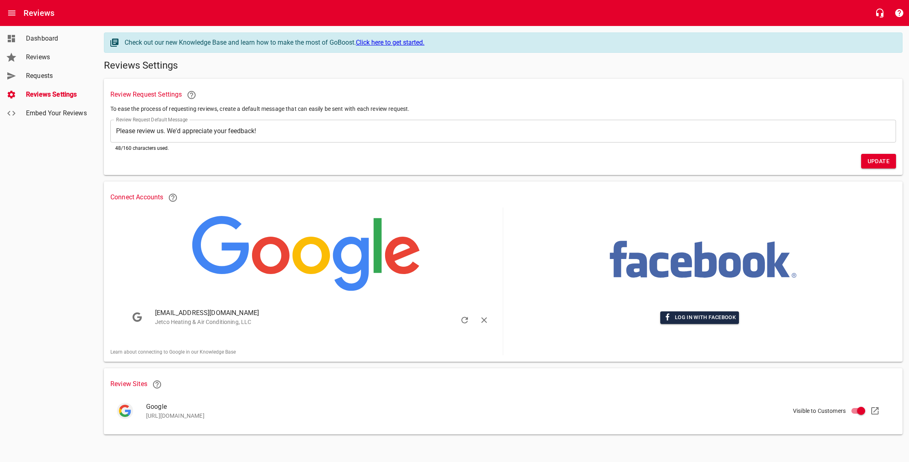
click at [708, 316] on span "Log in with Facebook" at bounding box center [699, 317] width 72 height 9
click at [711, 317] on span "Log in with Facebook" at bounding box center [699, 317] width 72 height 9
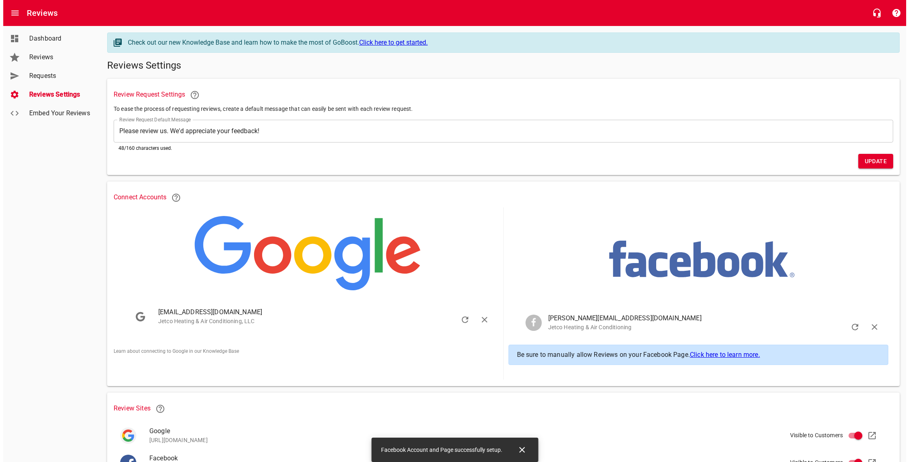
scroll to position [45, 0]
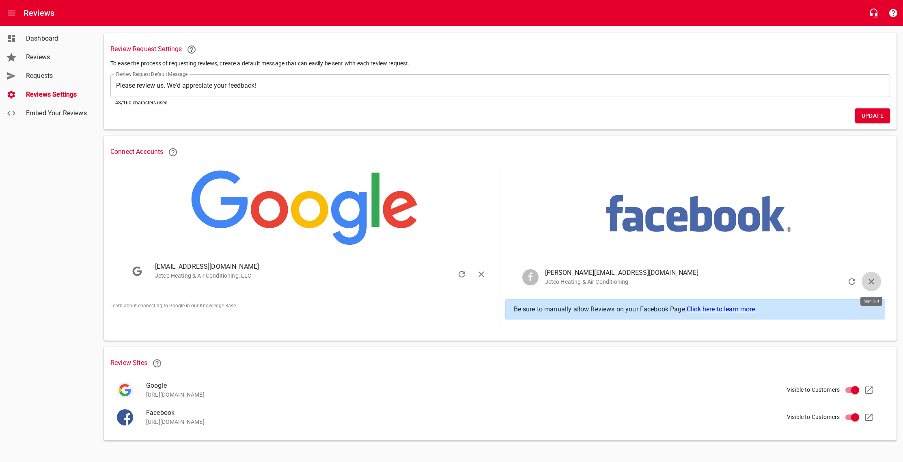
click at [872, 280] on icon "button" at bounding box center [871, 281] width 10 height 10
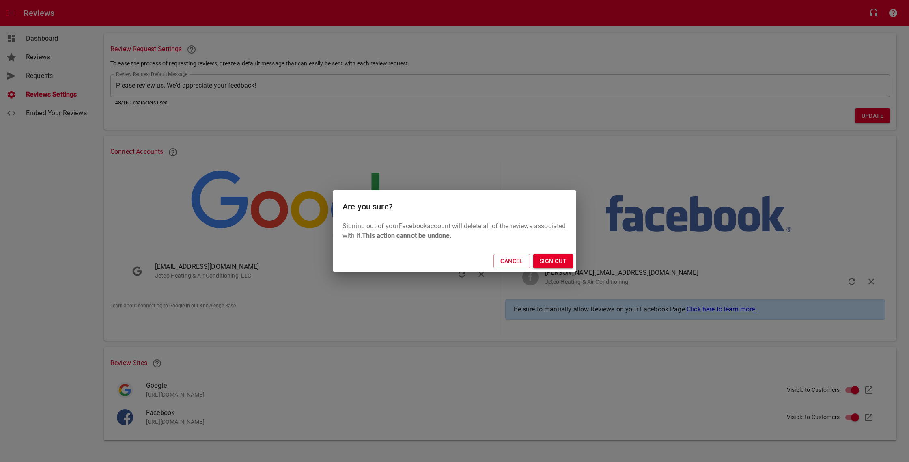
click at [557, 262] on span "Sign Out" at bounding box center [553, 261] width 27 height 10
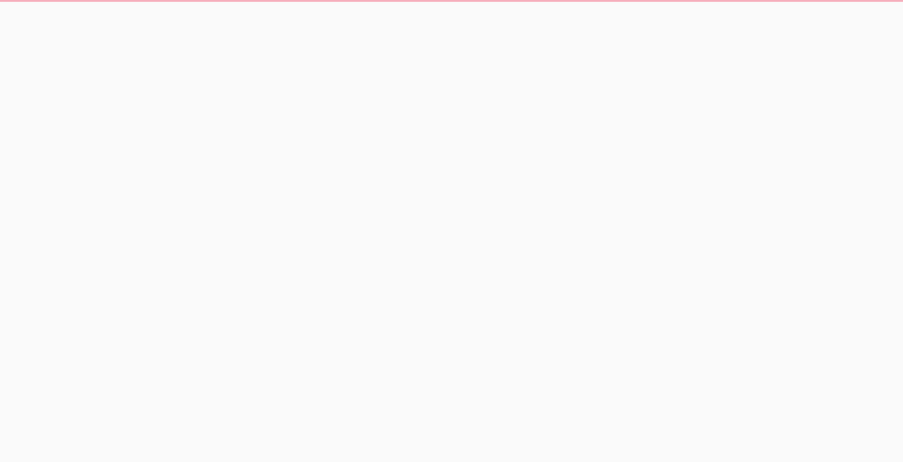
scroll to position [0, 0]
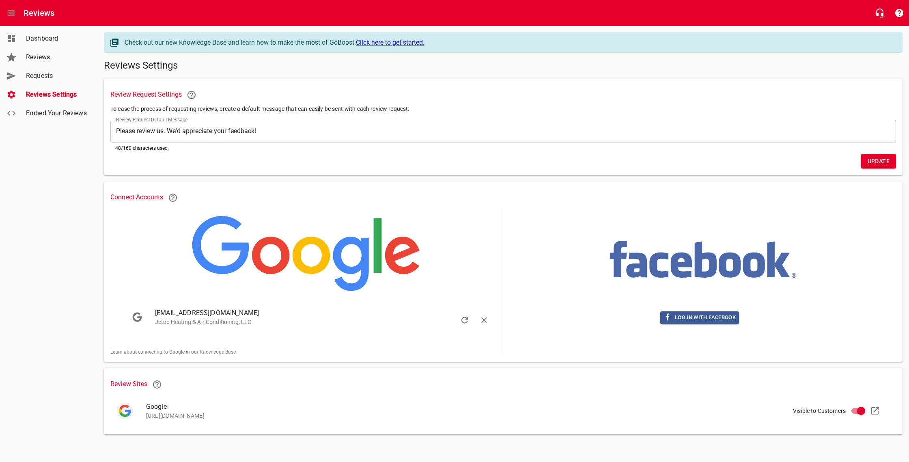
click at [210, 319] on p "Jetco Heating & Air Conditioning, LLC" at bounding box center [315, 322] width 321 height 9
click at [483, 319] on icon "button" at bounding box center [484, 320] width 6 height 6
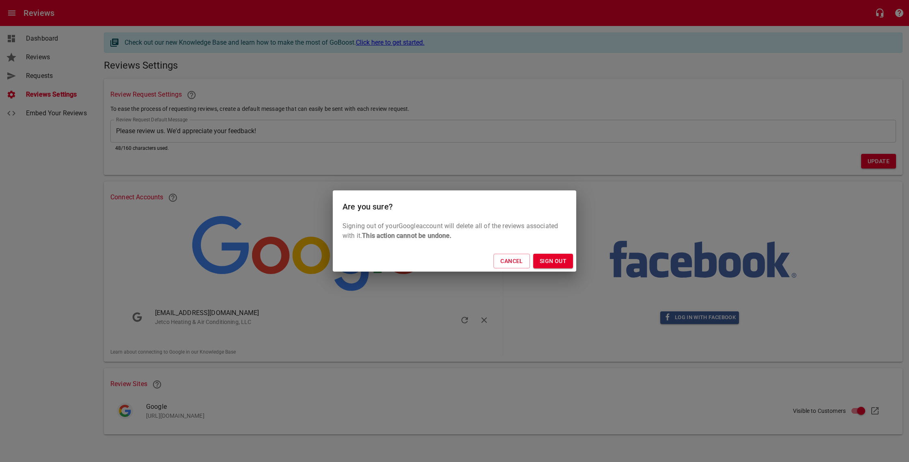
click at [551, 259] on span "Sign Out" at bounding box center [553, 261] width 27 height 10
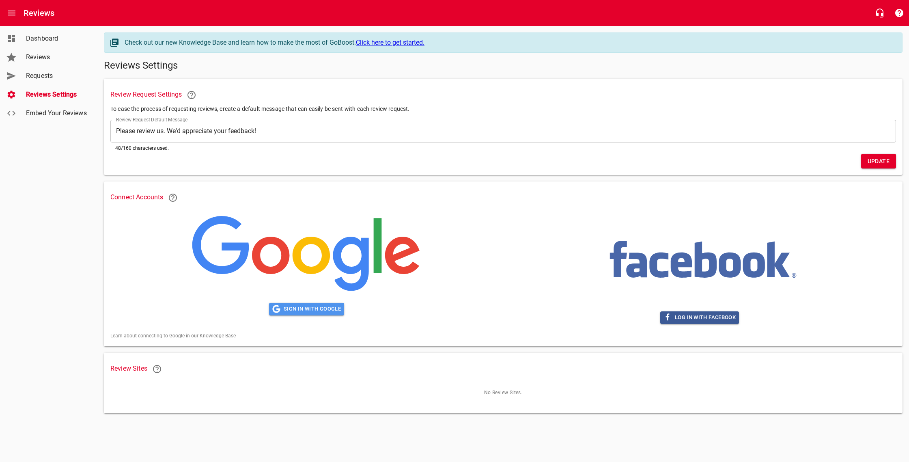
click at [306, 310] on span "Sign in with Google" at bounding box center [306, 308] width 69 height 9
click at [327, 306] on span "Sign in with Google" at bounding box center [306, 308] width 69 height 9
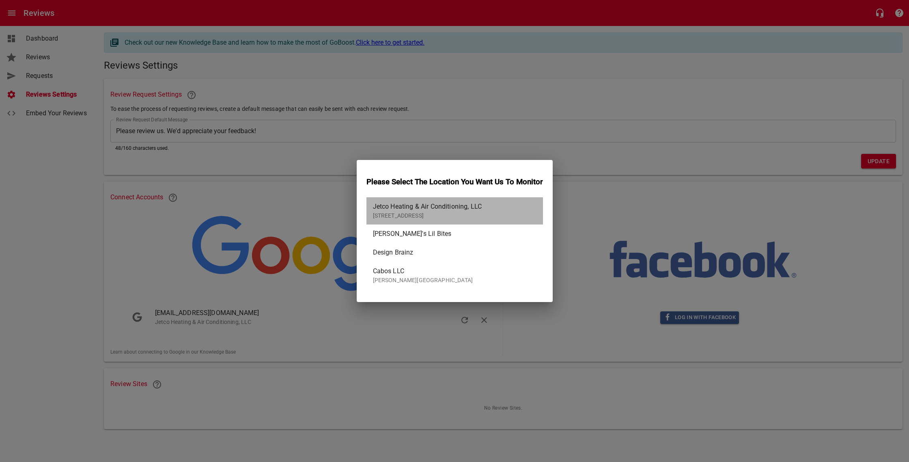
click at [435, 210] on span "Jetco Heating & Air Conditioning, LLC" at bounding box center [451, 207] width 157 height 10
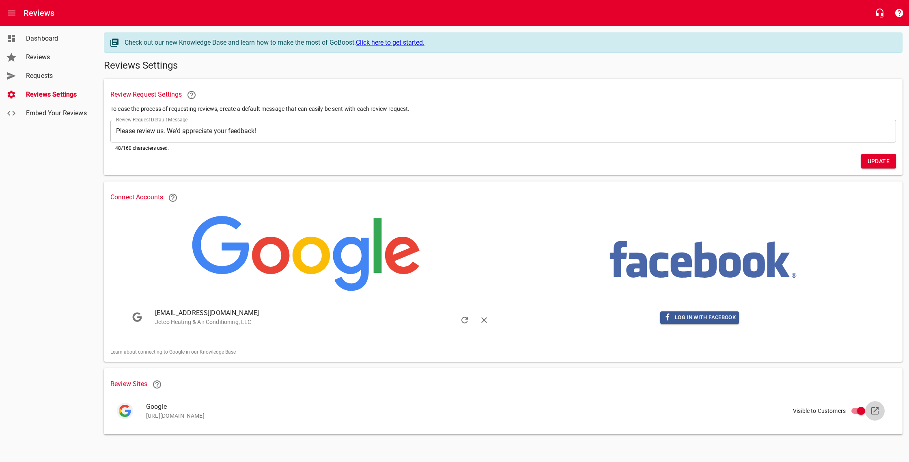
click at [877, 411] on icon at bounding box center [875, 411] width 10 height 10
click at [46, 110] on span "Embed Your Reviews" at bounding box center [57, 113] width 62 height 10
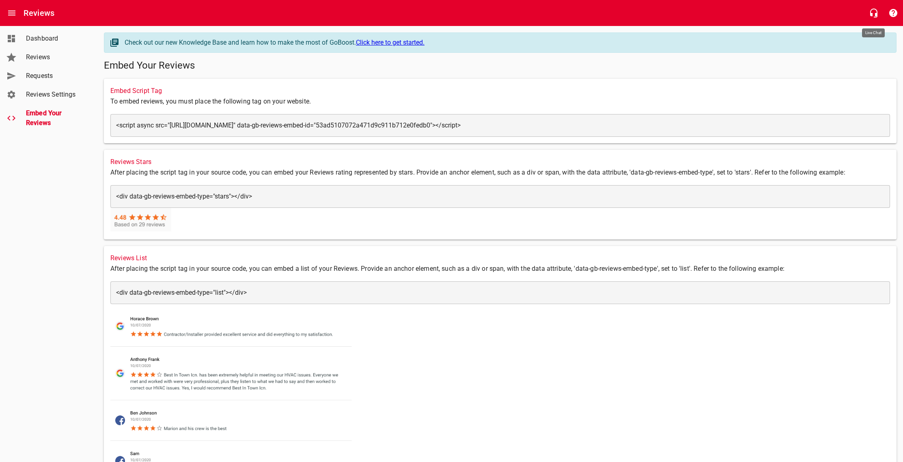
click at [871, 9] on icon "button" at bounding box center [874, 13] width 10 height 10
click at [885, 81] on div "Embed Script Tag To embed reviews, you must place the following tag on your web…" at bounding box center [500, 111] width 792 height 65
click at [329, 417] on img at bounding box center [231, 432] width 243 height 256
